Goal: Use online tool/utility: Utilize a website feature to perform a specific function

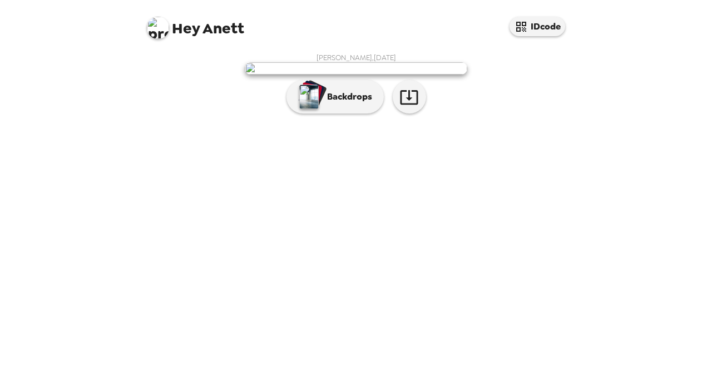
scroll to position [32, 0]
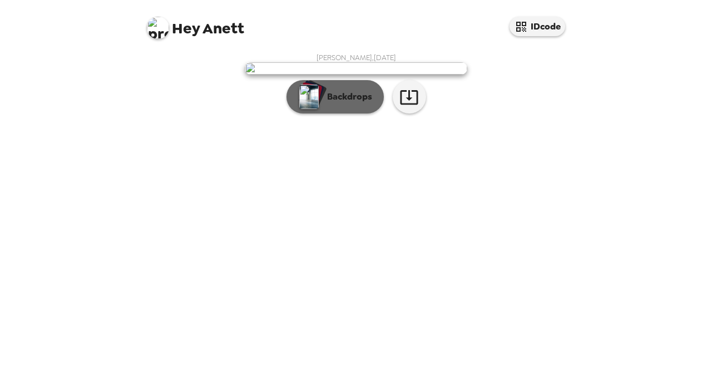
click at [355, 103] on p "Backdrops" at bounding box center [347, 96] width 51 height 13
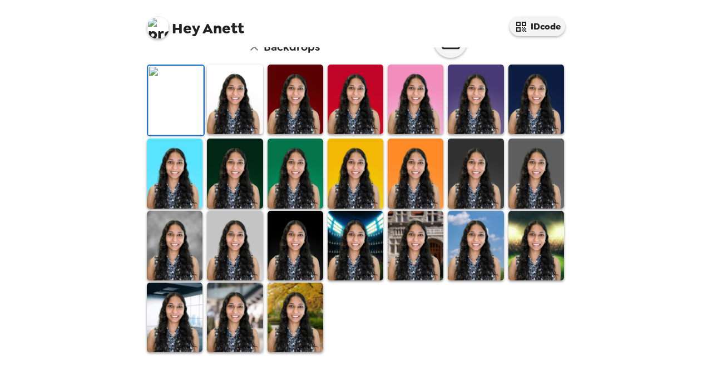
scroll to position [305, 0]
click at [220, 98] on img at bounding box center [235, 100] width 56 height 70
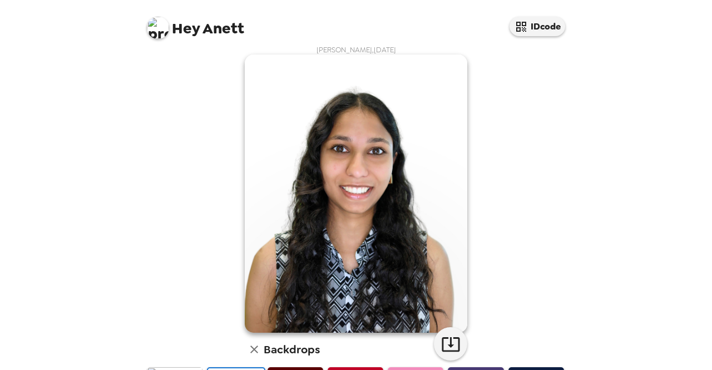
scroll to position [0, 0]
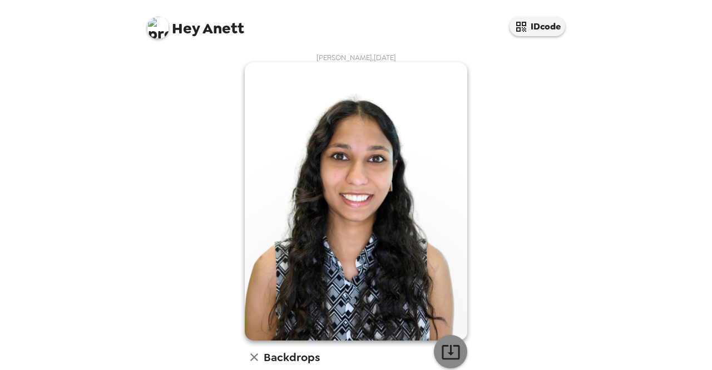
click at [442, 351] on icon "button" at bounding box center [451, 352] width 18 height 14
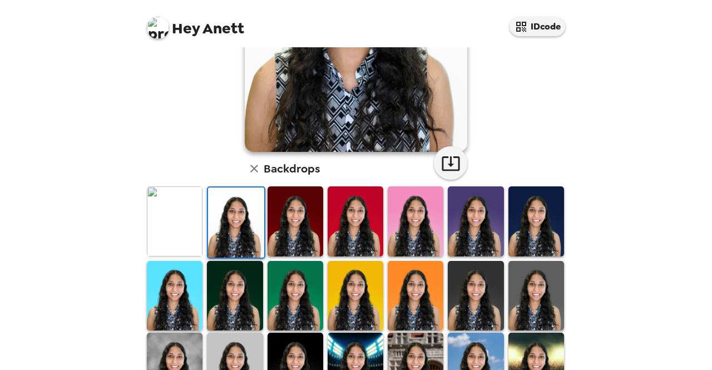
scroll to position [304, 0]
